Goal: Transaction & Acquisition: Download file/media

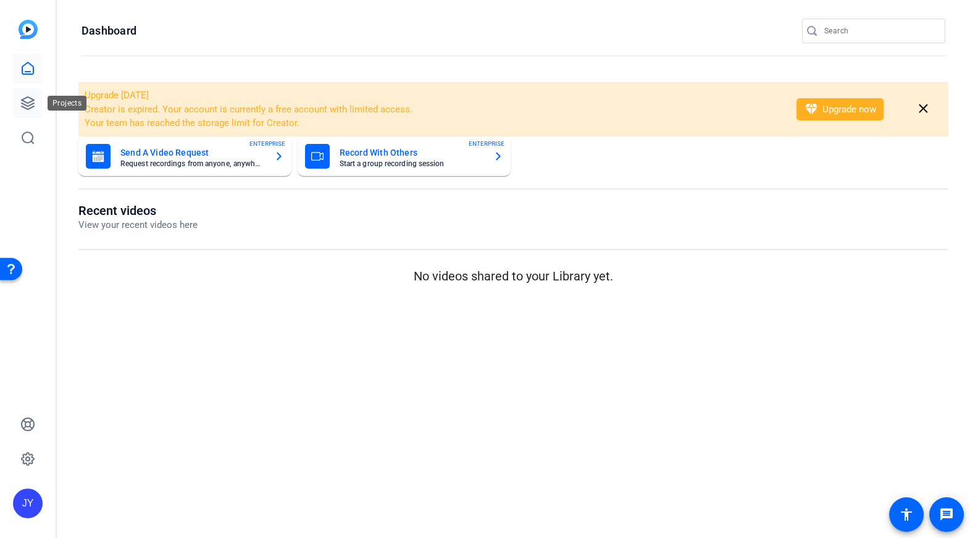
click at [24, 93] on link at bounding box center [28, 103] width 30 height 30
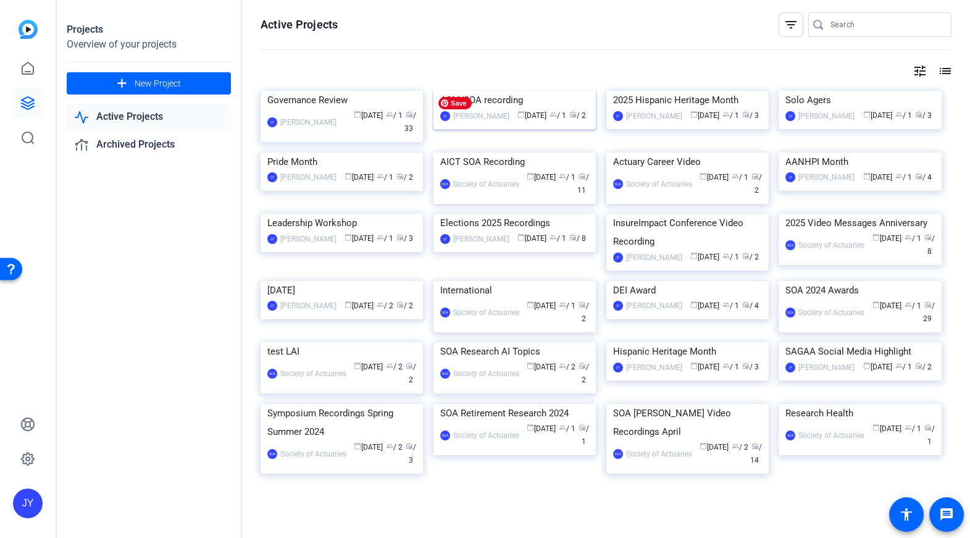
click at [495, 91] on img at bounding box center [515, 91] width 162 height 0
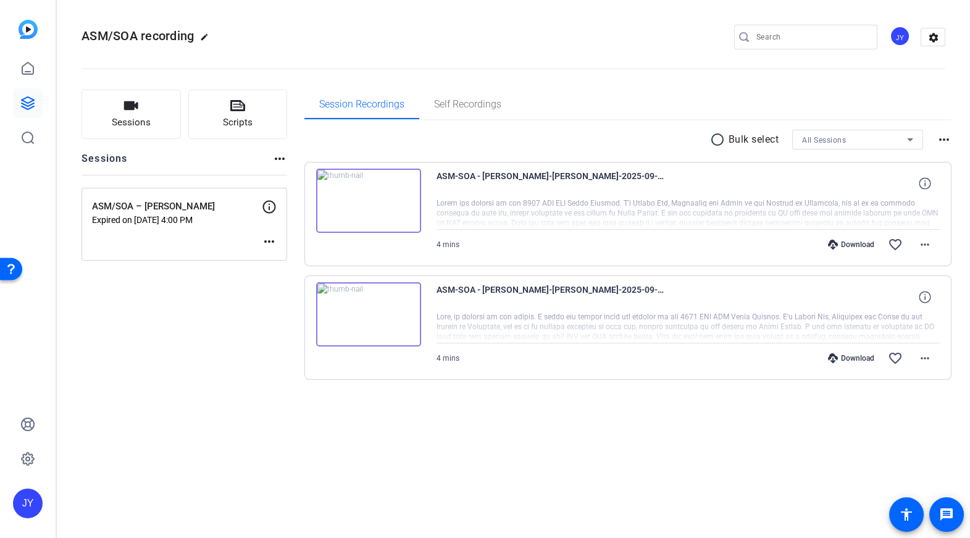
click at [857, 358] on div "Download" at bounding box center [851, 358] width 59 height 10
click at [933, 359] on span at bounding box center [925, 358] width 30 height 30
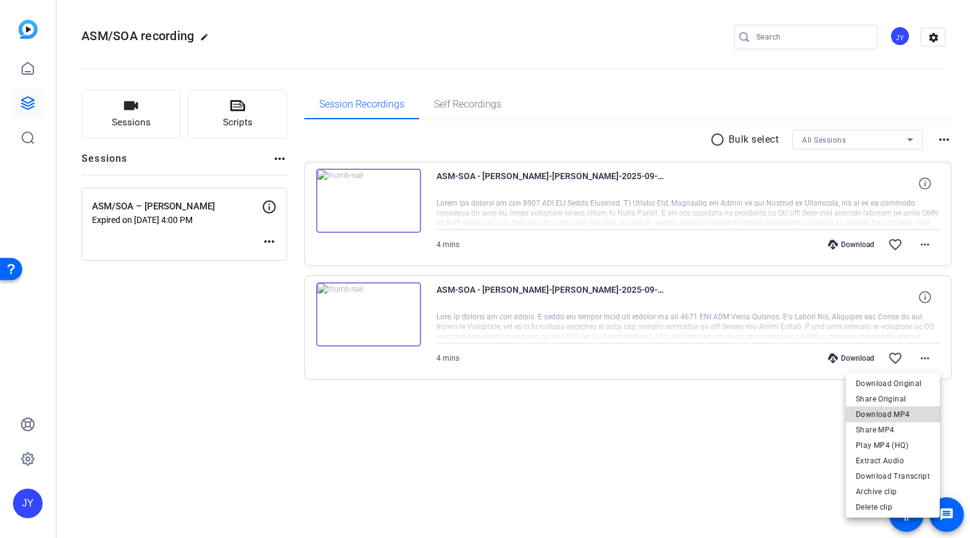
click at [898, 416] on span "Download MP4" at bounding box center [893, 414] width 74 height 15
